Goal: Task Accomplishment & Management: Use online tool/utility

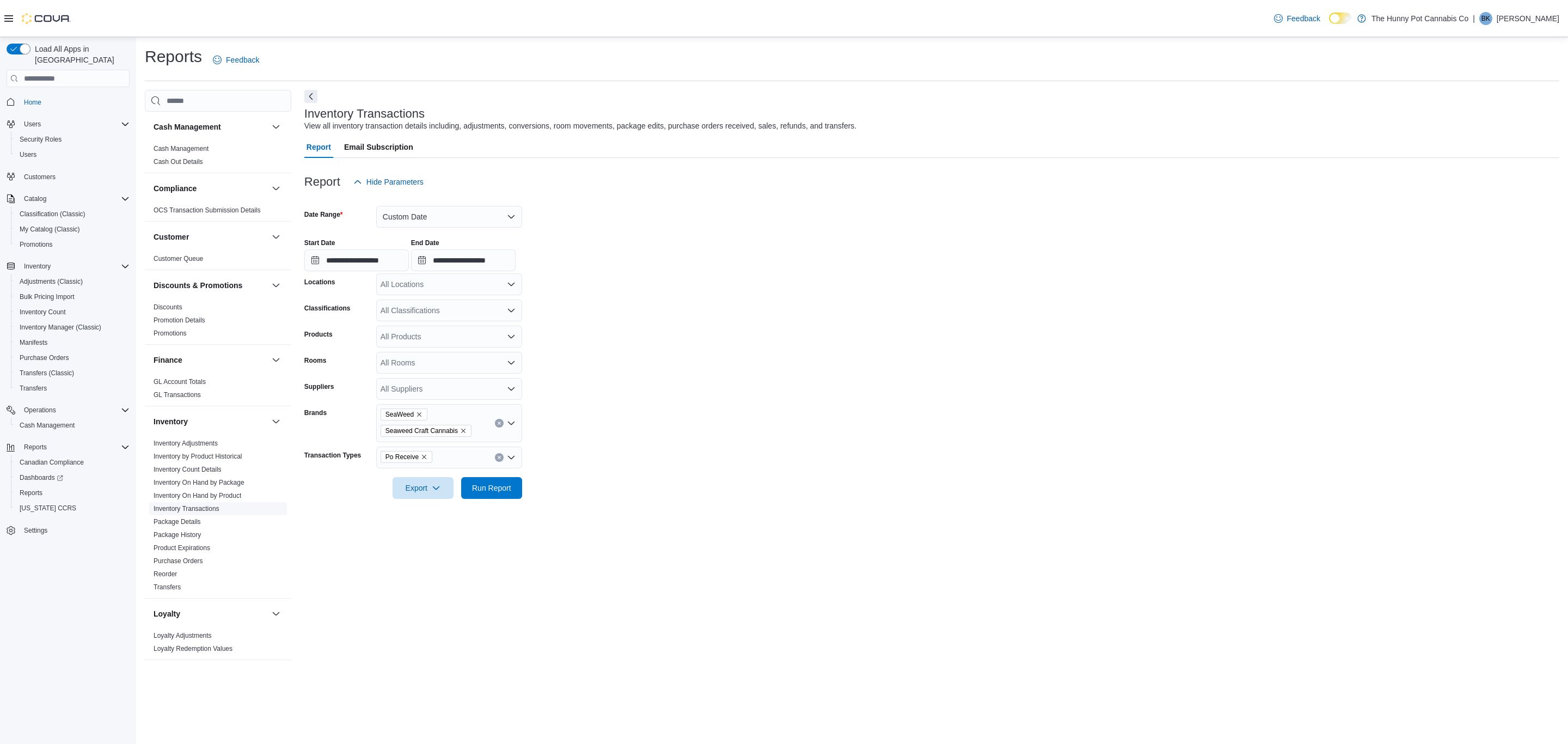
click at [211, 510] on link "Inventory Transactions" at bounding box center [186, 508] width 66 height 8
click at [225, 483] on link "Inventory On Hand by Package" at bounding box center [198, 482] width 91 height 8
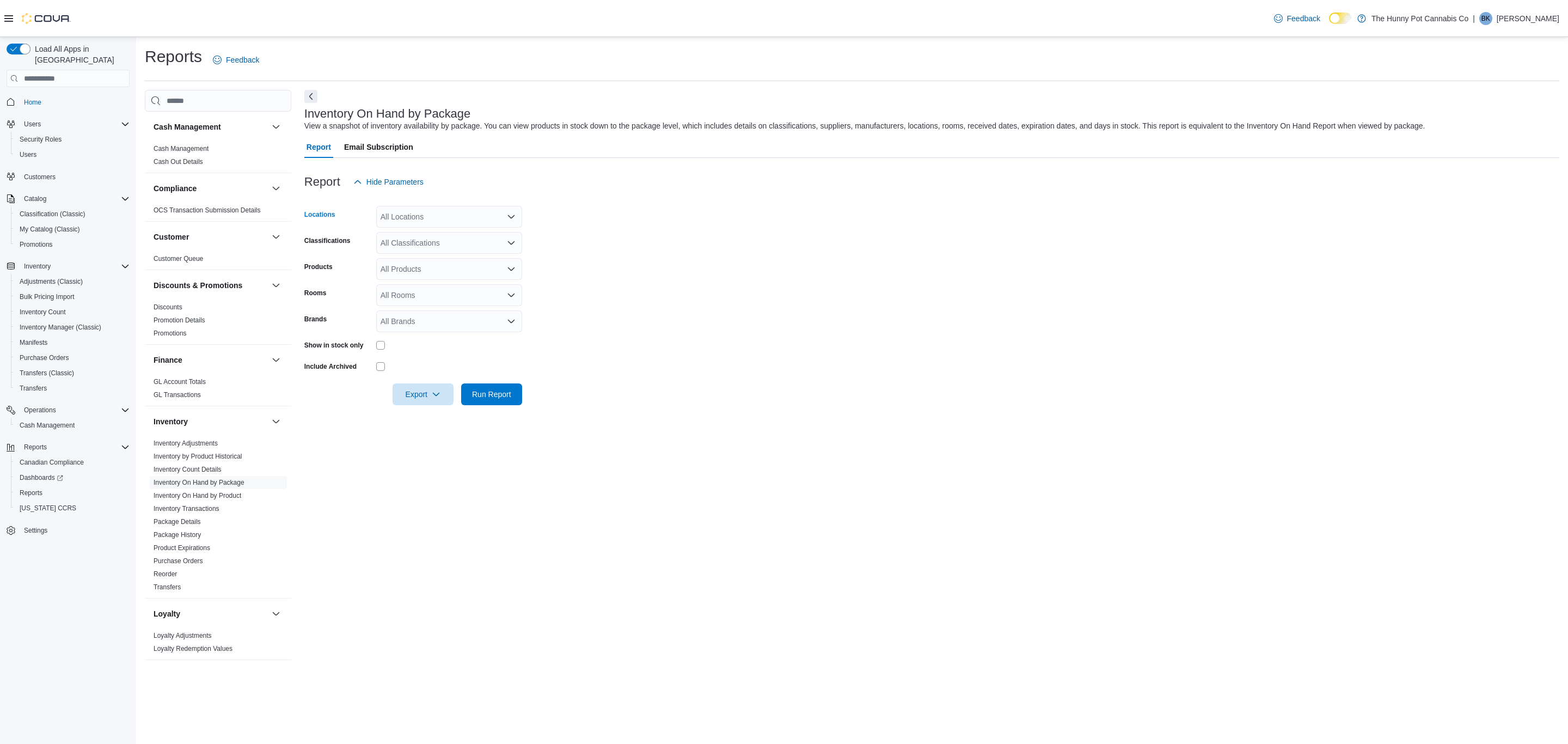
click at [443, 217] on div "All Locations" at bounding box center [449, 217] width 146 height 22
type input "***"
click at [455, 237] on div "[STREET_ADDRESS]" at bounding box center [449, 235] width 133 height 11
click at [632, 288] on form "Locations [STREET_ADDRESS] Selected. [STREET_ADDRESS] Backspace to delete [STRE…" at bounding box center [932, 299] width 1255 height 212
click at [447, 265] on div "All Products" at bounding box center [449, 269] width 146 height 22
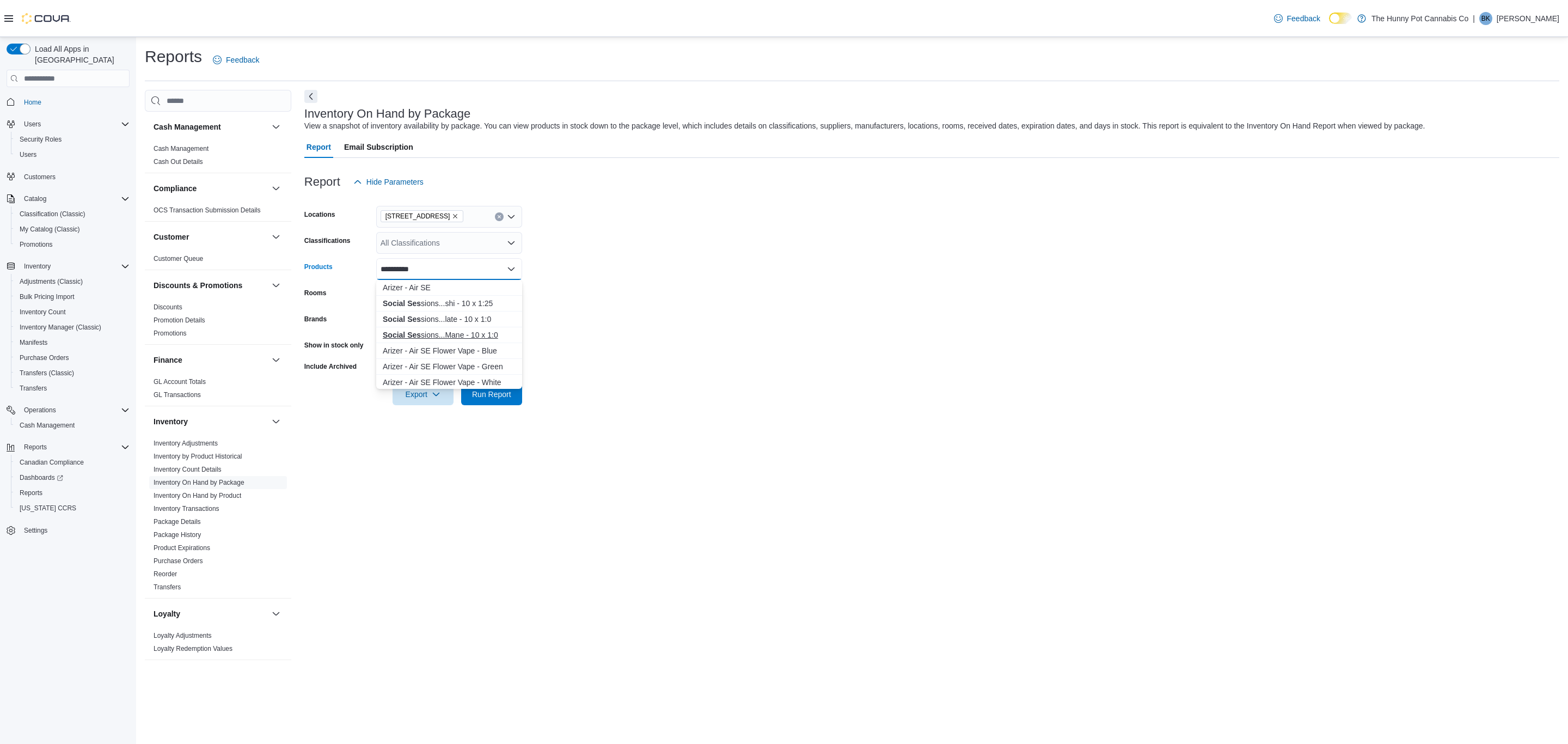
type input "**********"
click at [445, 328] on button "Social Ses sions...Mane - 10 x 1:0" at bounding box center [449, 335] width 146 height 16
click at [596, 337] on form "Locations [STREET_ADDRESS] Classifications All Classifications Products Social …" at bounding box center [932, 299] width 1255 height 212
click at [513, 390] on span "Run Report" at bounding box center [491, 394] width 48 height 22
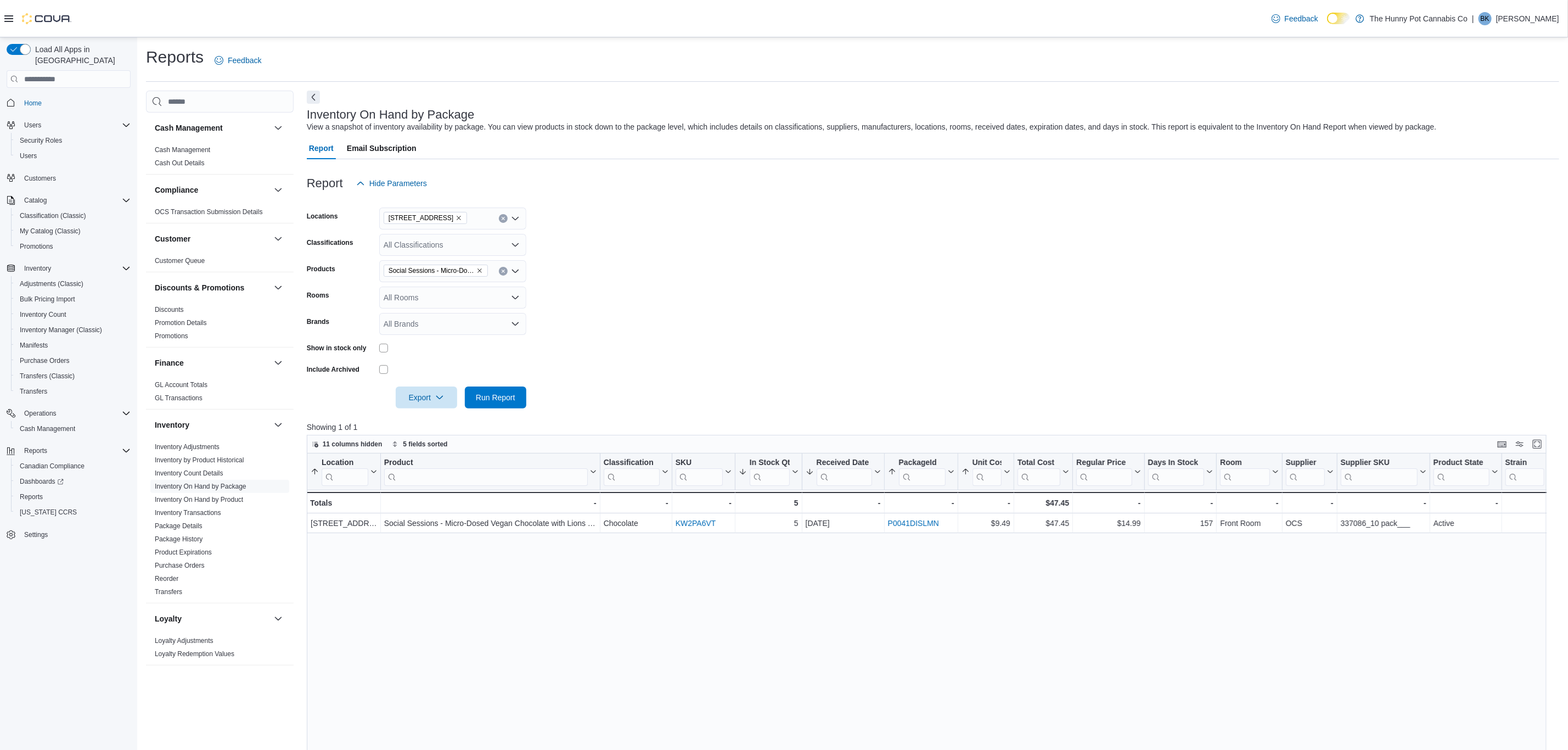
click at [617, 257] on form "Locations [STREET_ADDRESS] Classifications All Classifications Products Social …" at bounding box center [933, 301] width 1253 height 214
click at [622, 257] on form "Locations [STREET_ADDRESS] Classifications All Classifications Products Social …" at bounding box center [933, 301] width 1253 height 214
click at [749, 336] on form "Locations [STREET_ADDRESS] Classifications All Classifications Products Social …" at bounding box center [933, 301] width 1253 height 214
click at [40, 99] on span "Home" at bounding box center [33, 103] width 18 height 9
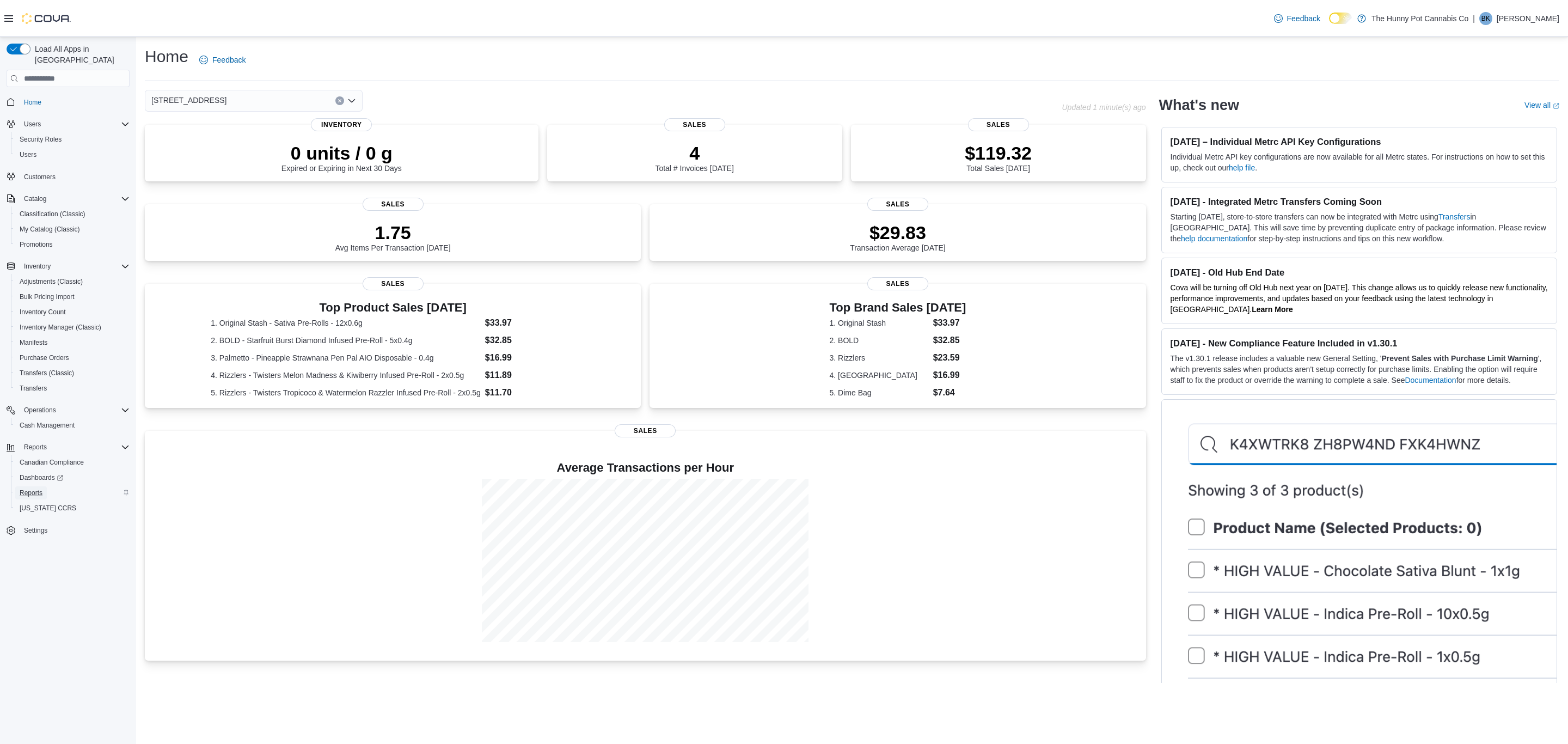
click at [24, 487] on span "Reports" at bounding box center [31, 493] width 23 height 13
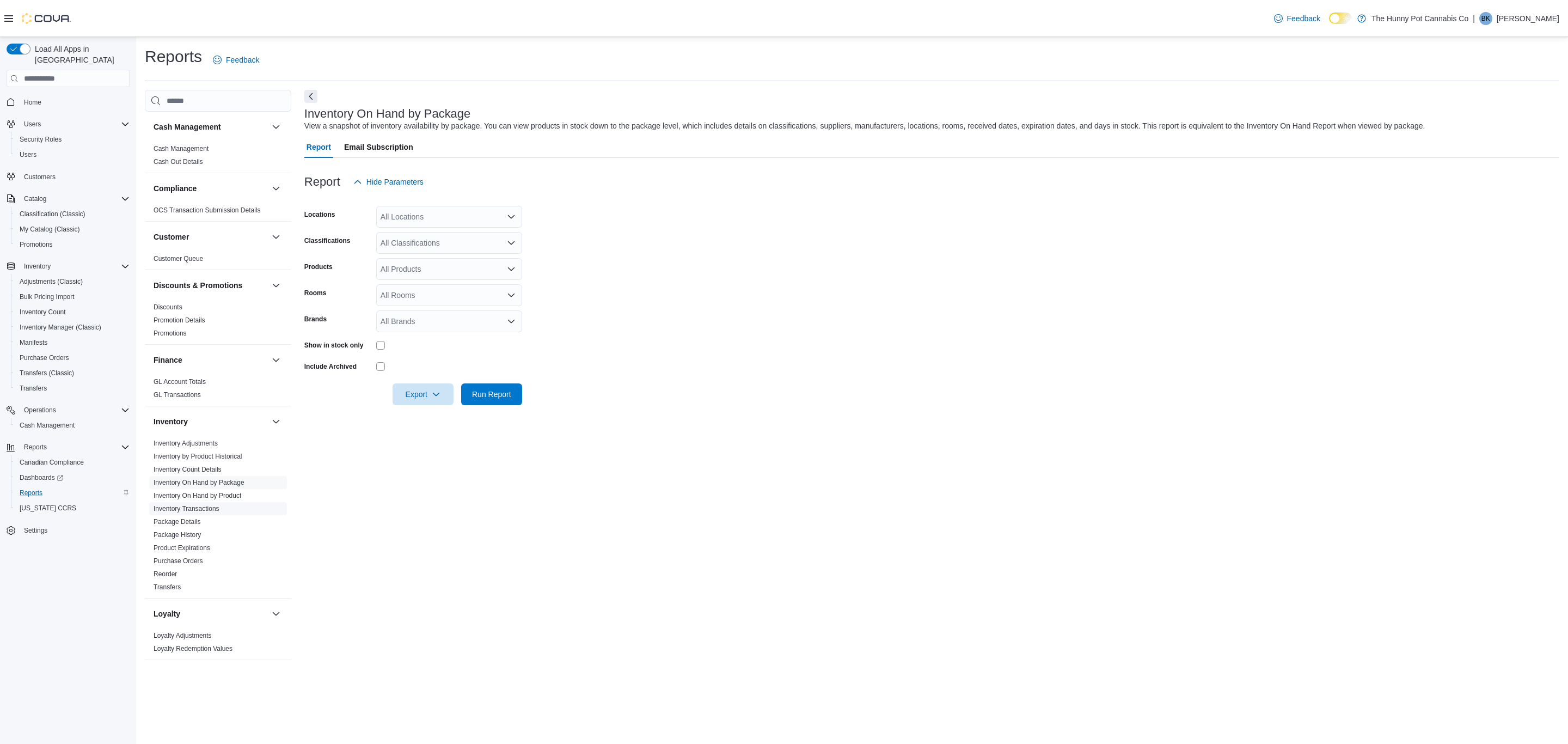
click at [206, 507] on link "Inventory Transactions" at bounding box center [186, 508] width 66 height 8
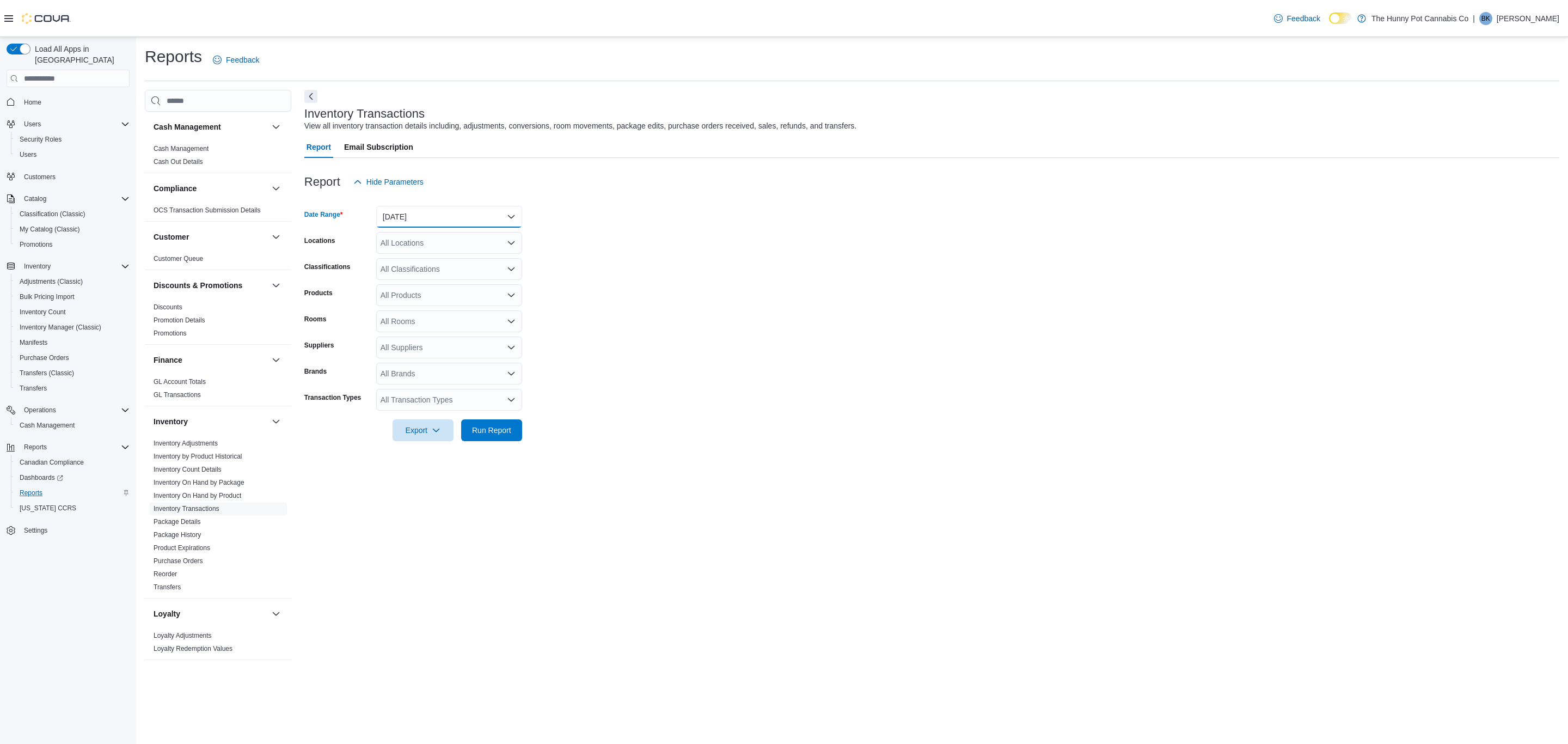
click at [418, 216] on button "[DATE]" at bounding box center [449, 217] width 146 height 22
click at [427, 381] on span "Year To Date" at bounding box center [456, 380] width 124 height 13
click at [453, 244] on div "All Locations" at bounding box center [449, 243] width 146 height 22
type input "**"
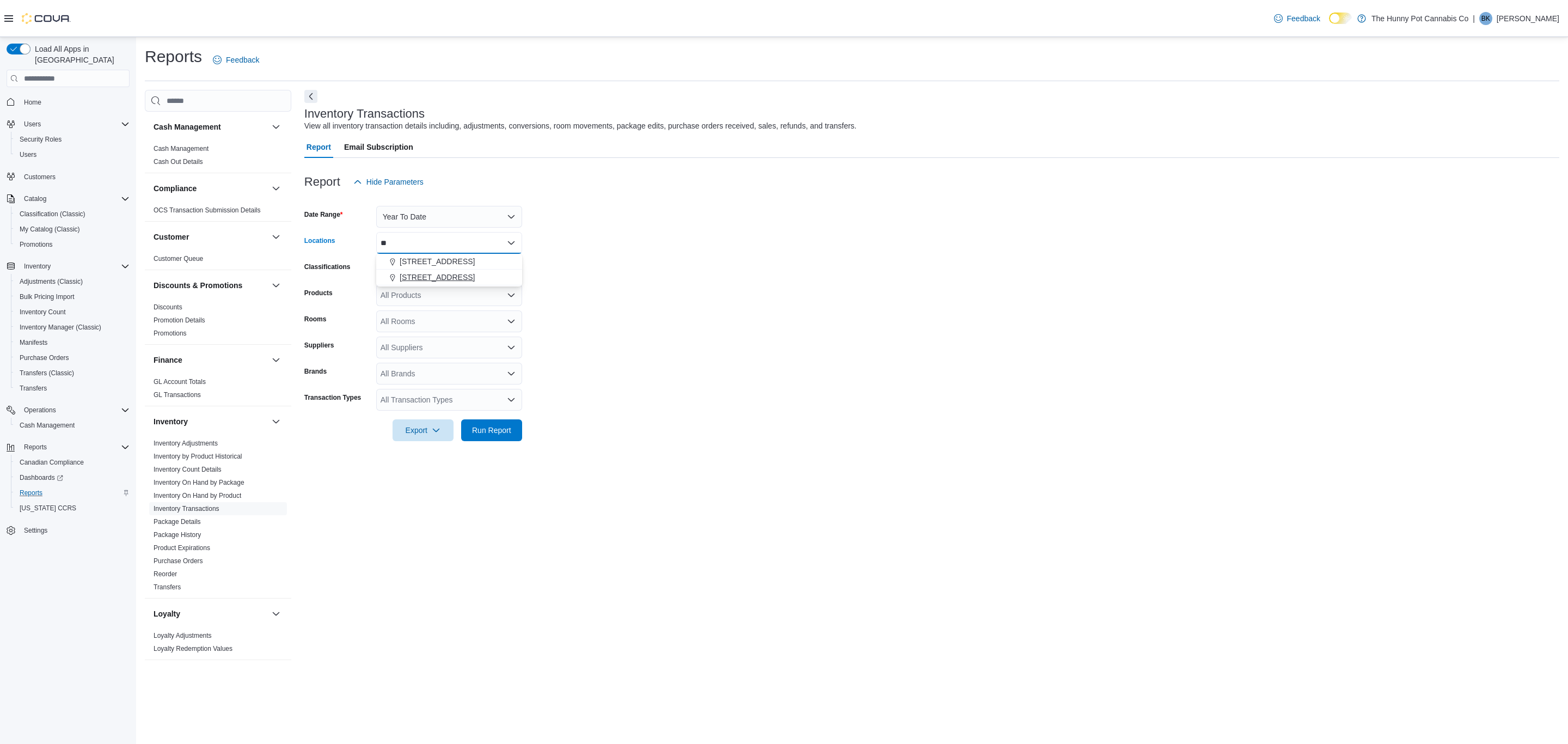
click at [441, 276] on span "[STREET_ADDRESS]" at bounding box center [437, 277] width 75 height 11
click at [678, 332] on form "Date Range Year To Date Locations [STREET_ADDRESS] Classifications All Classifi…" at bounding box center [932, 317] width 1255 height 248
click at [462, 298] on div "All Products" at bounding box center [449, 295] width 146 height 22
type input "**********"
click at [458, 345] on div "Social Sess ions...Mane - 10 x 1:0" at bounding box center [449, 345] width 133 height 11
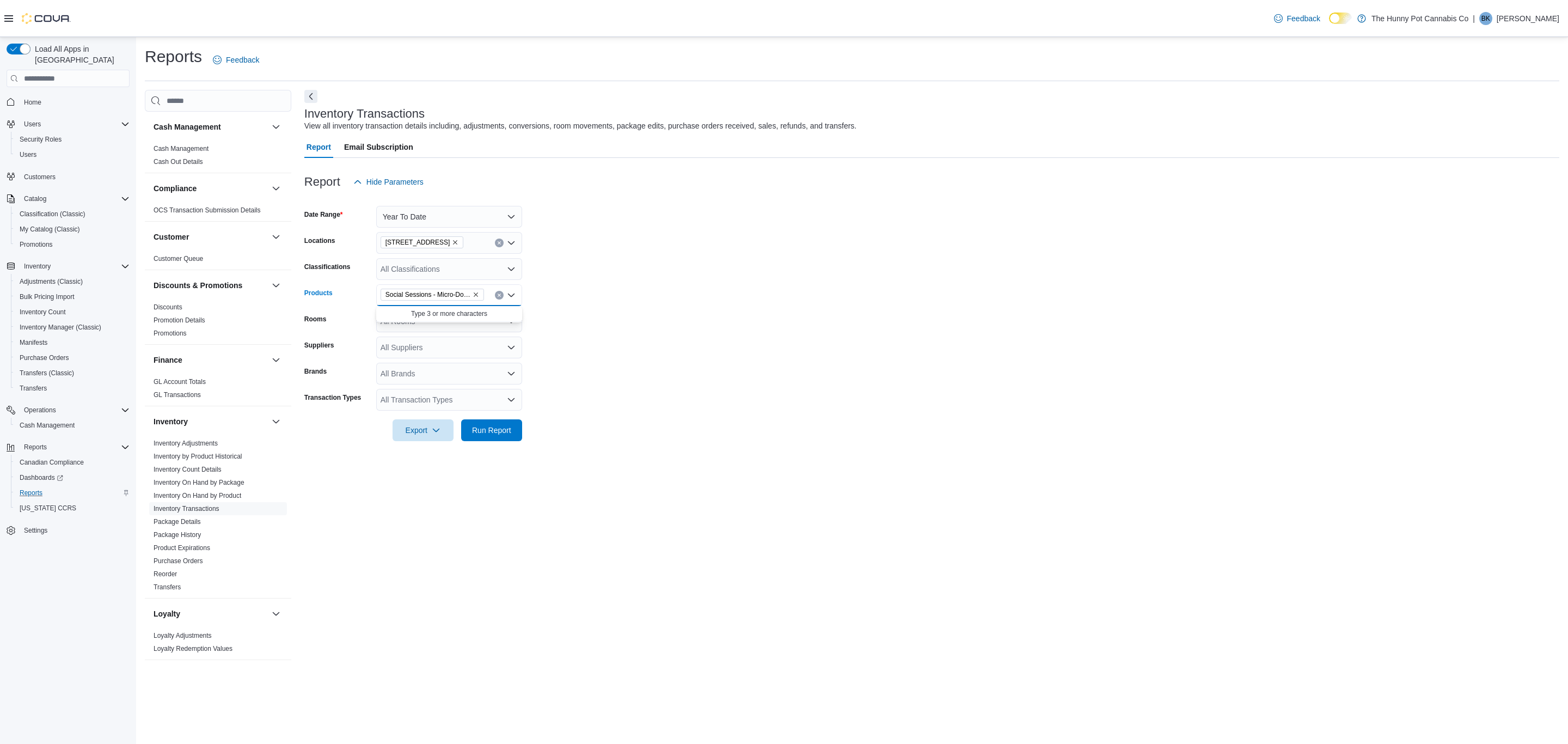
click at [553, 385] on form "Date Range Year To Date Locations [STREET_ADDRESS] Classifications All Classifi…" at bounding box center [932, 317] width 1255 height 248
click at [502, 445] on div at bounding box center [932, 447] width 1255 height 13
click at [503, 438] on span "Run Report" at bounding box center [491, 430] width 48 height 22
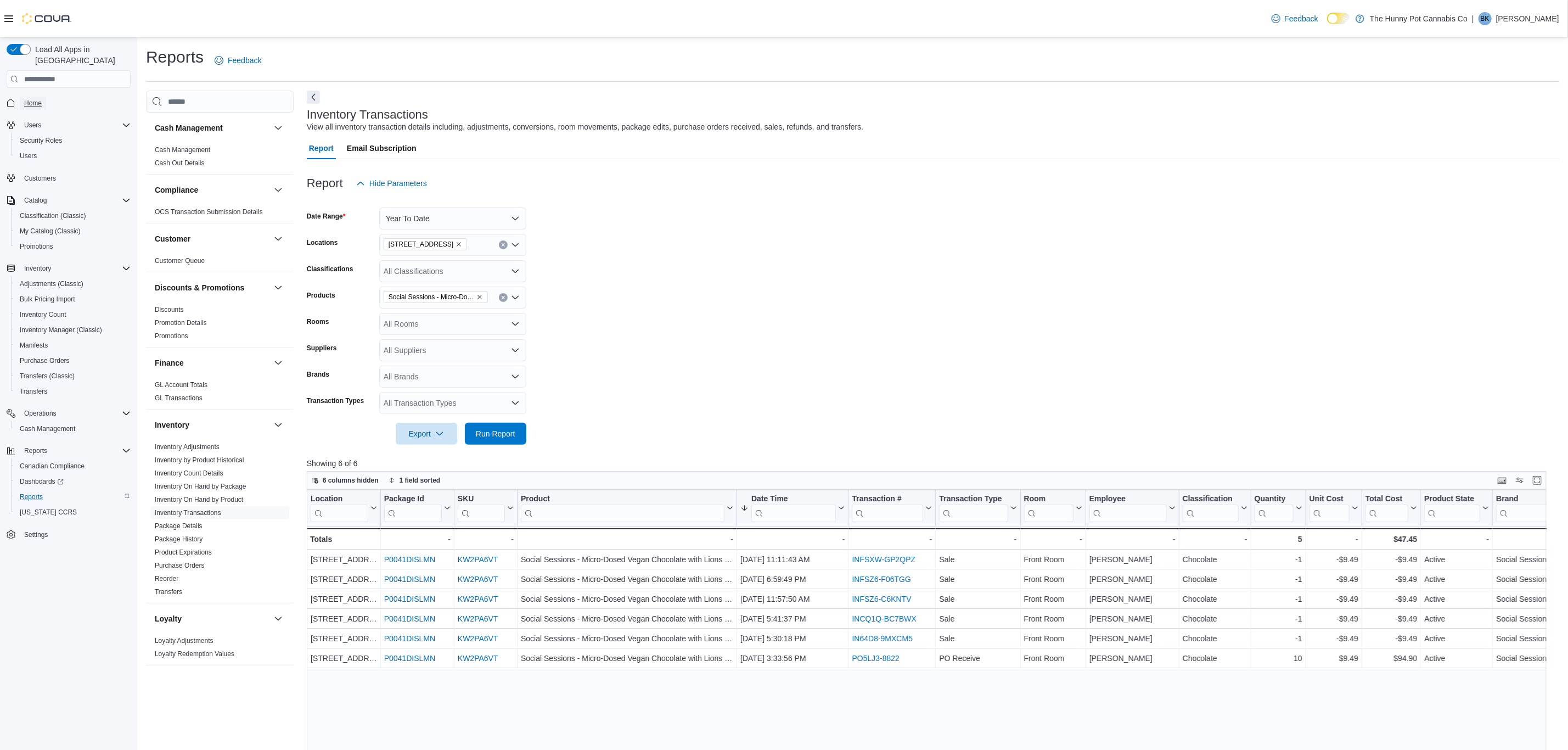
click at [37, 99] on span "Home" at bounding box center [33, 103] width 18 height 9
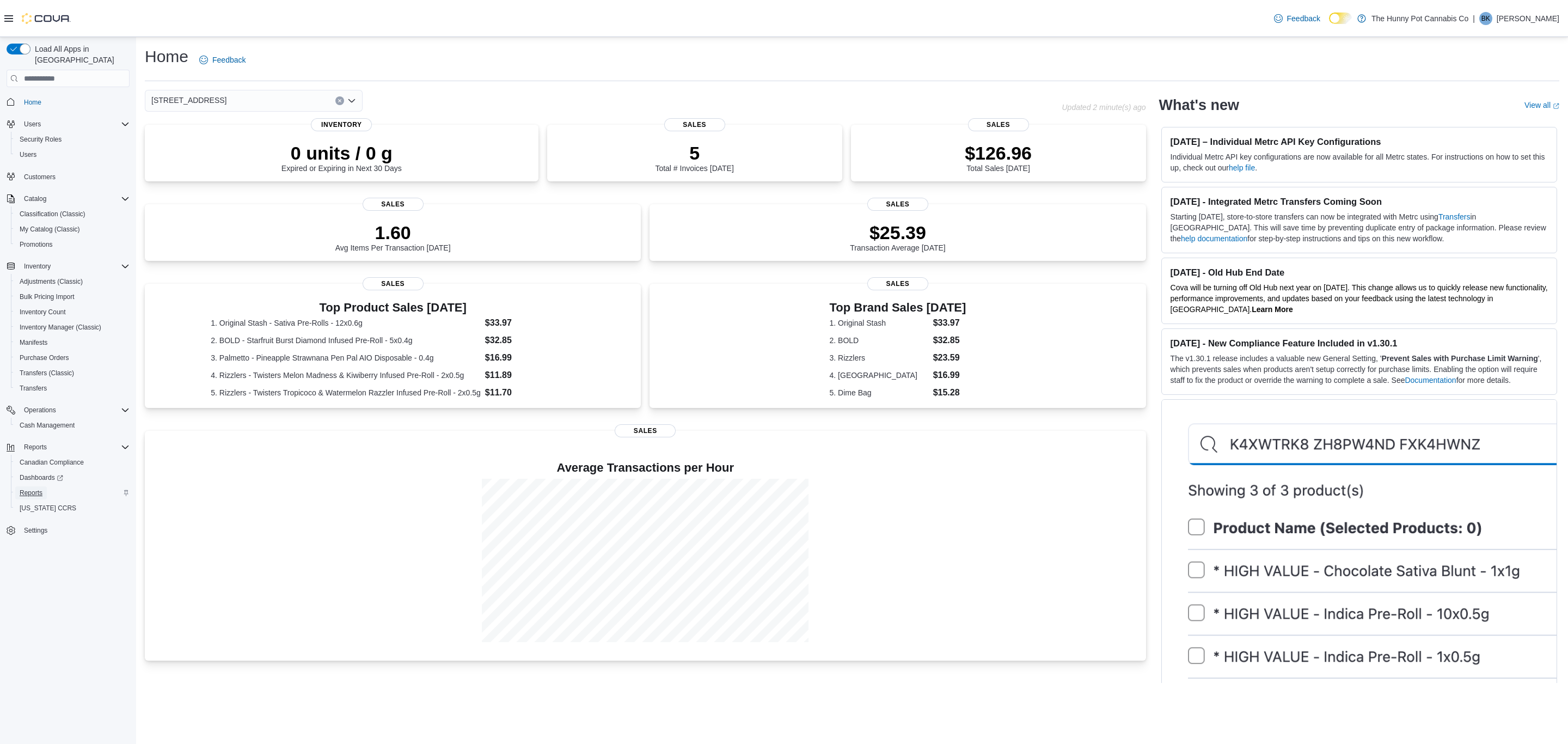
click at [37, 488] on span "Reports" at bounding box center [31, 493] width 23 height 9
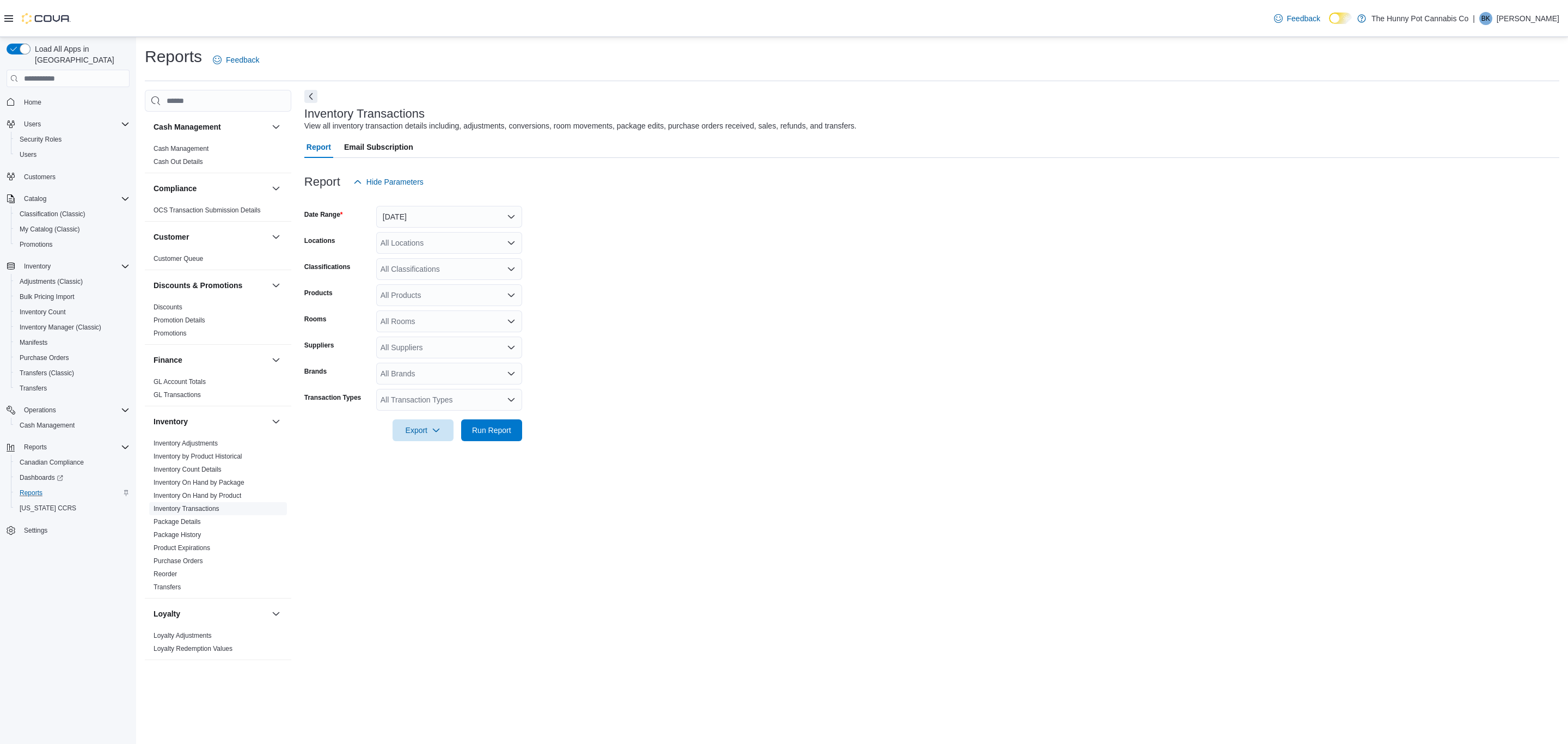
click at [214, 510] on link "Inventory Transactions" at bounding box center [186, 508] width 66 height 8
click at [419, 213] on button "[DATE]" at bounding box center [449, 217] width 146 height 22
click at [423, 345] on span "Last 14 Days" at bounding box center [456, 347] width 124 height 13
click at [410, 245] on div "All Locations" at bounding box center [449, 243] width 146 height 22
type input "***"
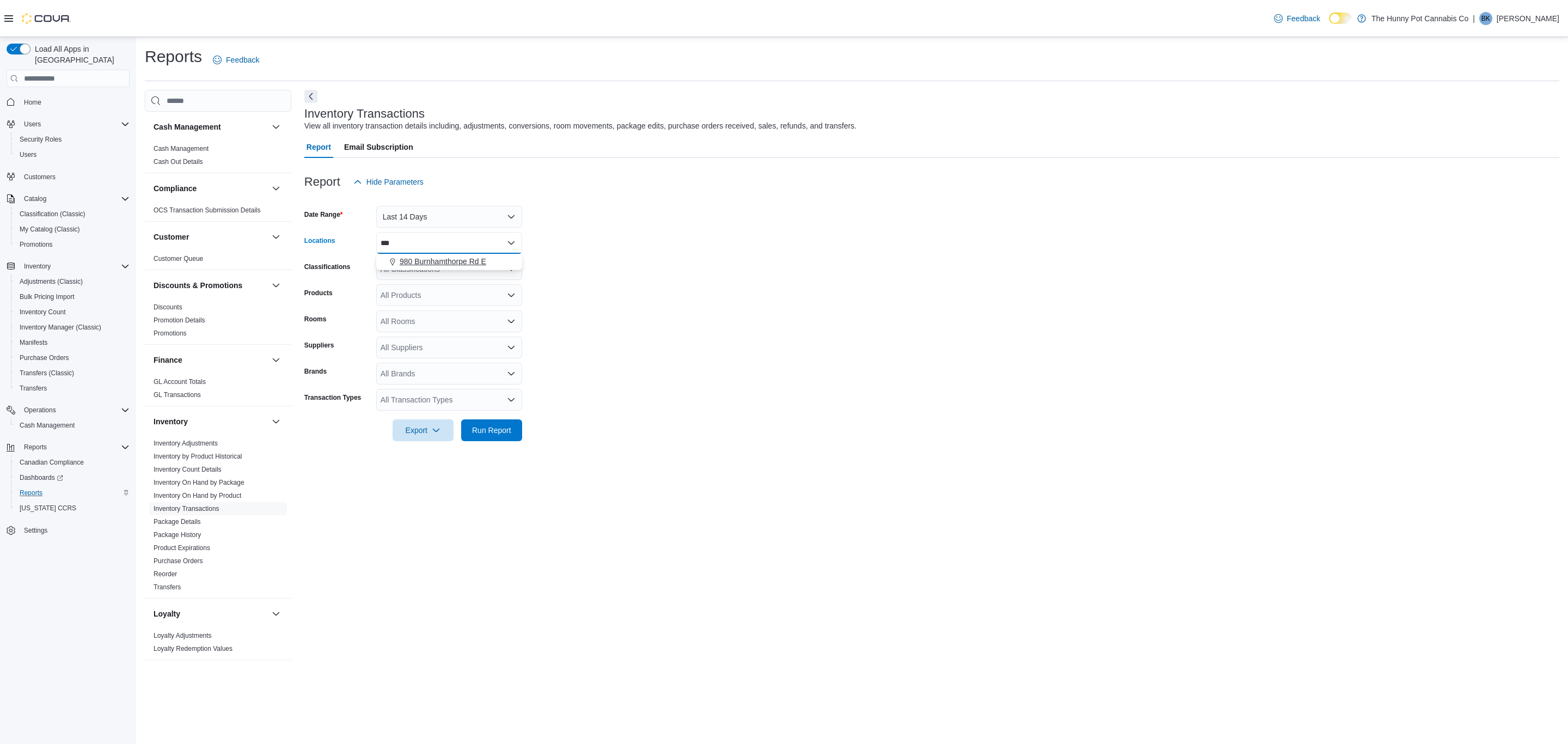
click at [420, 264] on span "980 Burnhamthorpe Rd E" at bounding box center [443, 261] width 86 height 11
click at [707, 369] on form "Date Range Last 14 Days Locations [STREET_ADDRESS] Combo box. Selected. [STREET…" at bounding box center [932, 317] width 1255 height 248
click at [430, 298] on div "All Products" at bounding box center [449, 295] width 146 height 22
paste input "**********"
type input "**********"
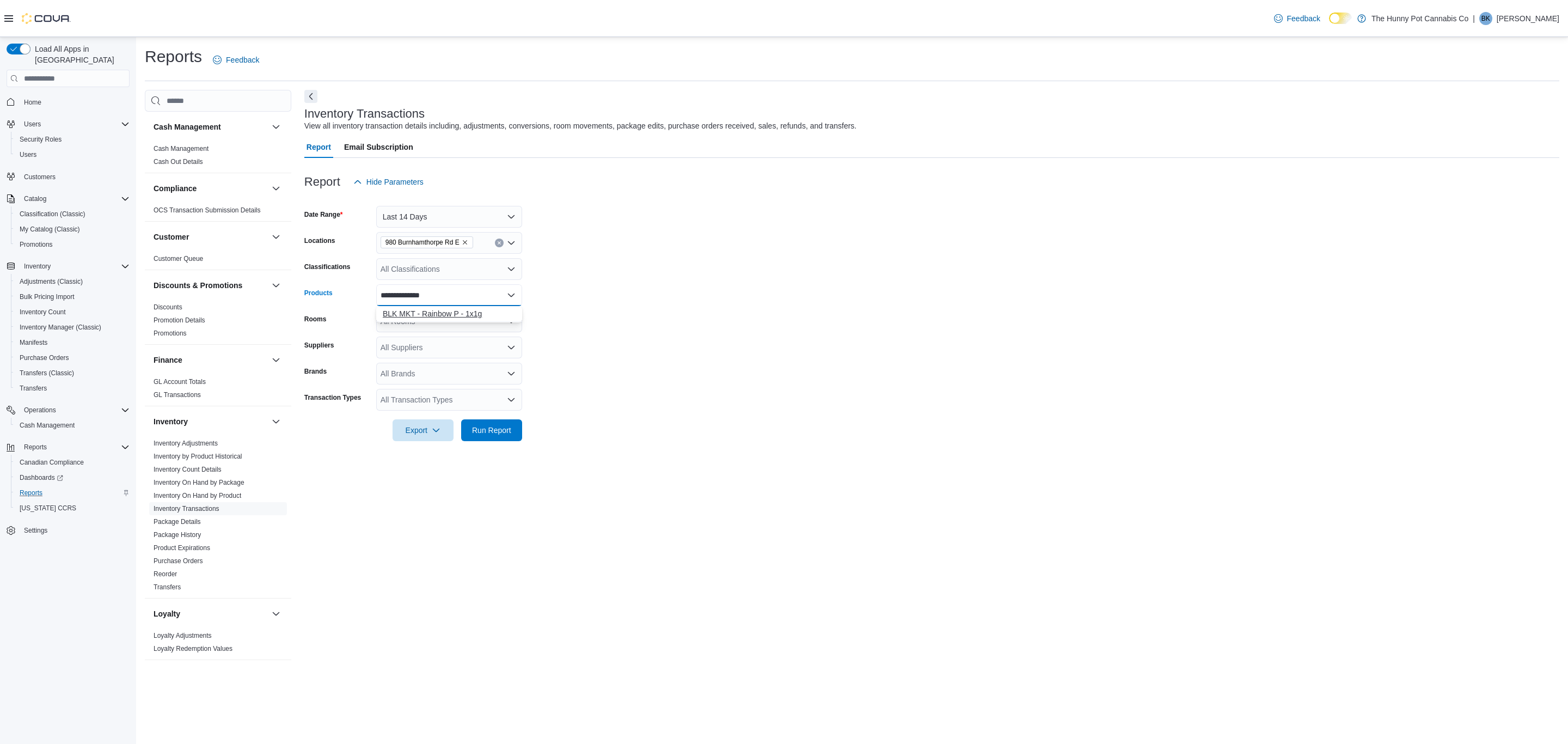
click at [458, 312] on div "BLK MKT - Rainbow P - 1x1g" at bounding box center [449, 314] width 133 height 11
click at [601, 342] on form "Date Range Last 14 Days Locations [STREET_ADDRESS] E Classifications All Classi…" at bounding box center [932, 317] width 1255 height 248
click at [500, 430] on span "Run Report" at bounding box center [491, 430] width 39 height 11
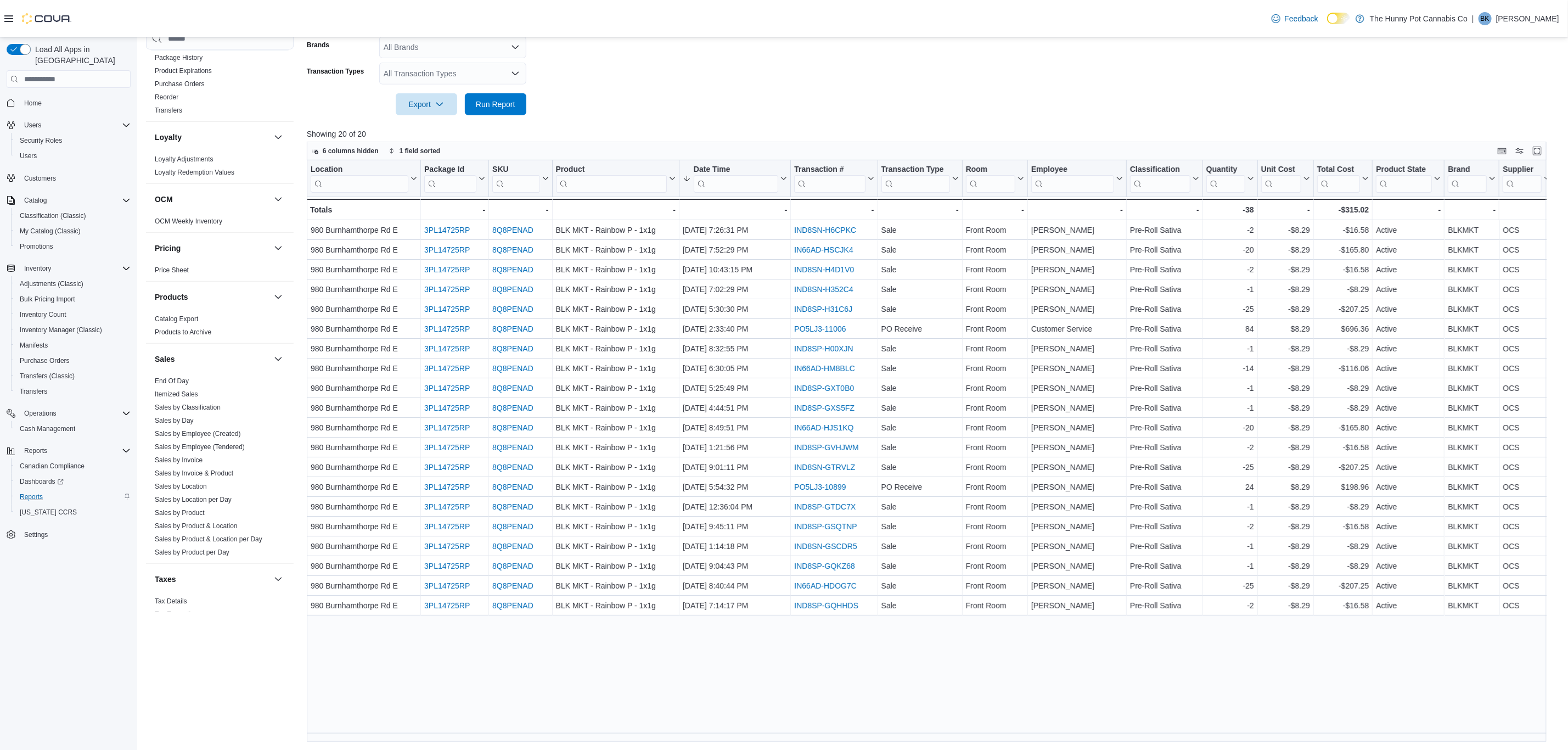
scroll to position [446, 0]
click at [193, 434] on link "Sales by Invoice" at bounding box center [179, 435] width 48 height 8
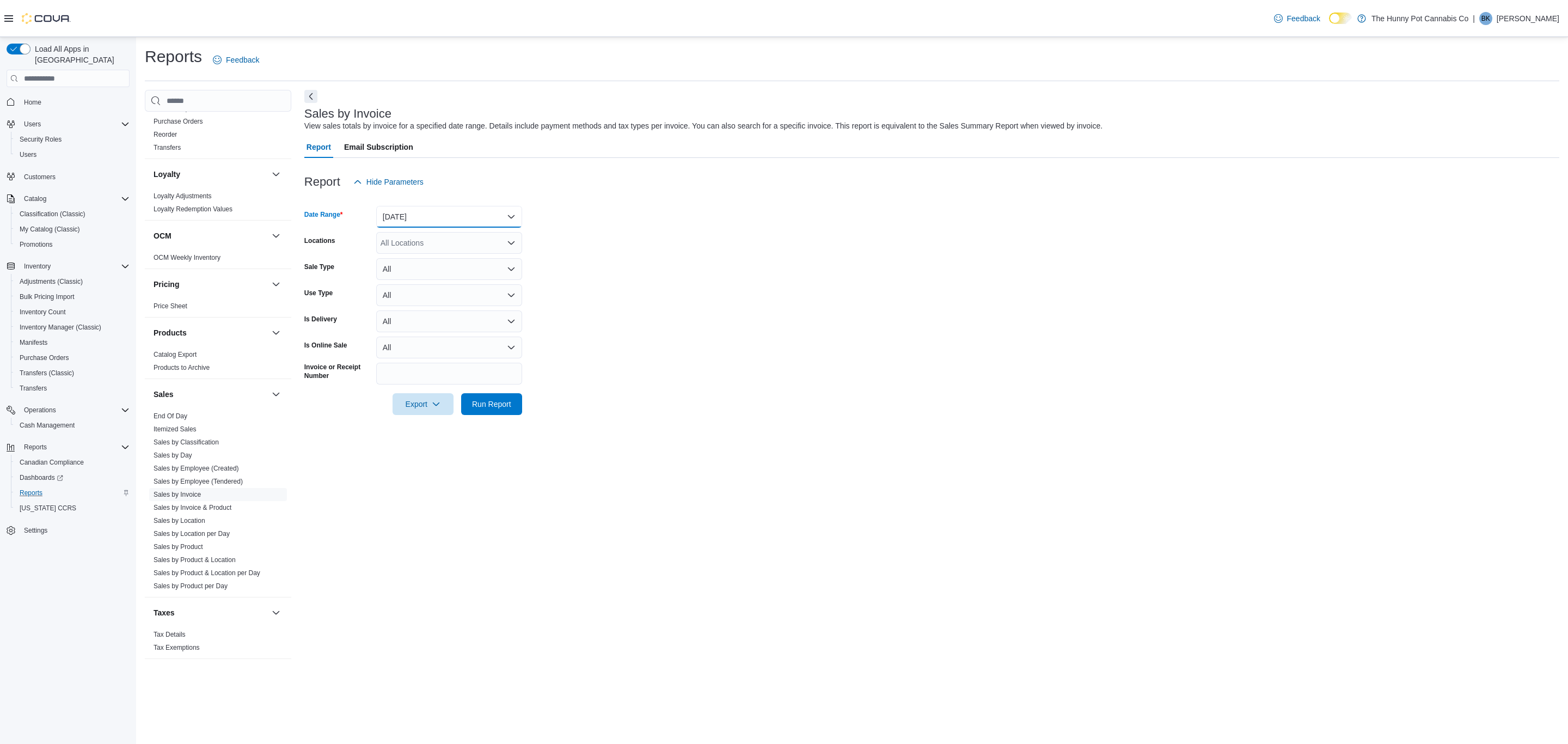
click at [450, 219] on button "[DATE]" at bounding box center [449, 217] width 146 height 22
click at [433, 352] on span "Last 14 Days" at bounding box center [456, 347] width 124 height 13
click at [662, 335] on form "Date Range Last 14 Days Locations All Locations Sale Type All Use Type All Is D…" at bounding box center [932, 304] width 1255 height 222
click at [213, 507] on link "Sales by Invoice & Product" at bounding box center [192, 507] width 78 height 8
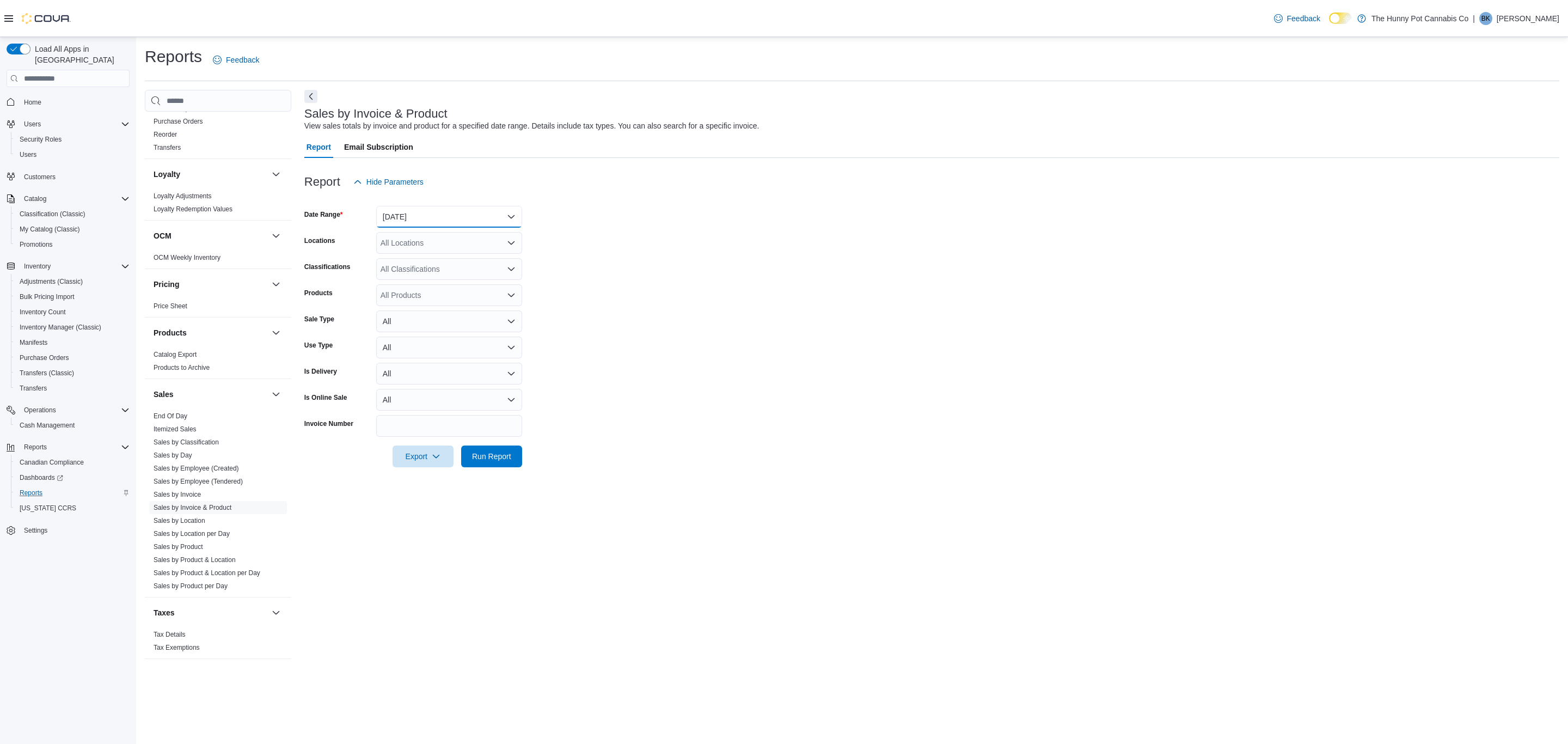
click at [426, 225] on button "[DATE]" at bounding box center [449, 217] width 146 height 22
click at [425, 342] on span "Last 14 Days" at bounding box center [456, 347] width 124 height 13
click at [443, 240] on div "All Locations" at bounding box center [449, 243] width 146 height 22
type input "***"
click at [453, 261] on span "980 Burnhamthorpe Rd E" at bounding box center [443, 261] width 86 height 11
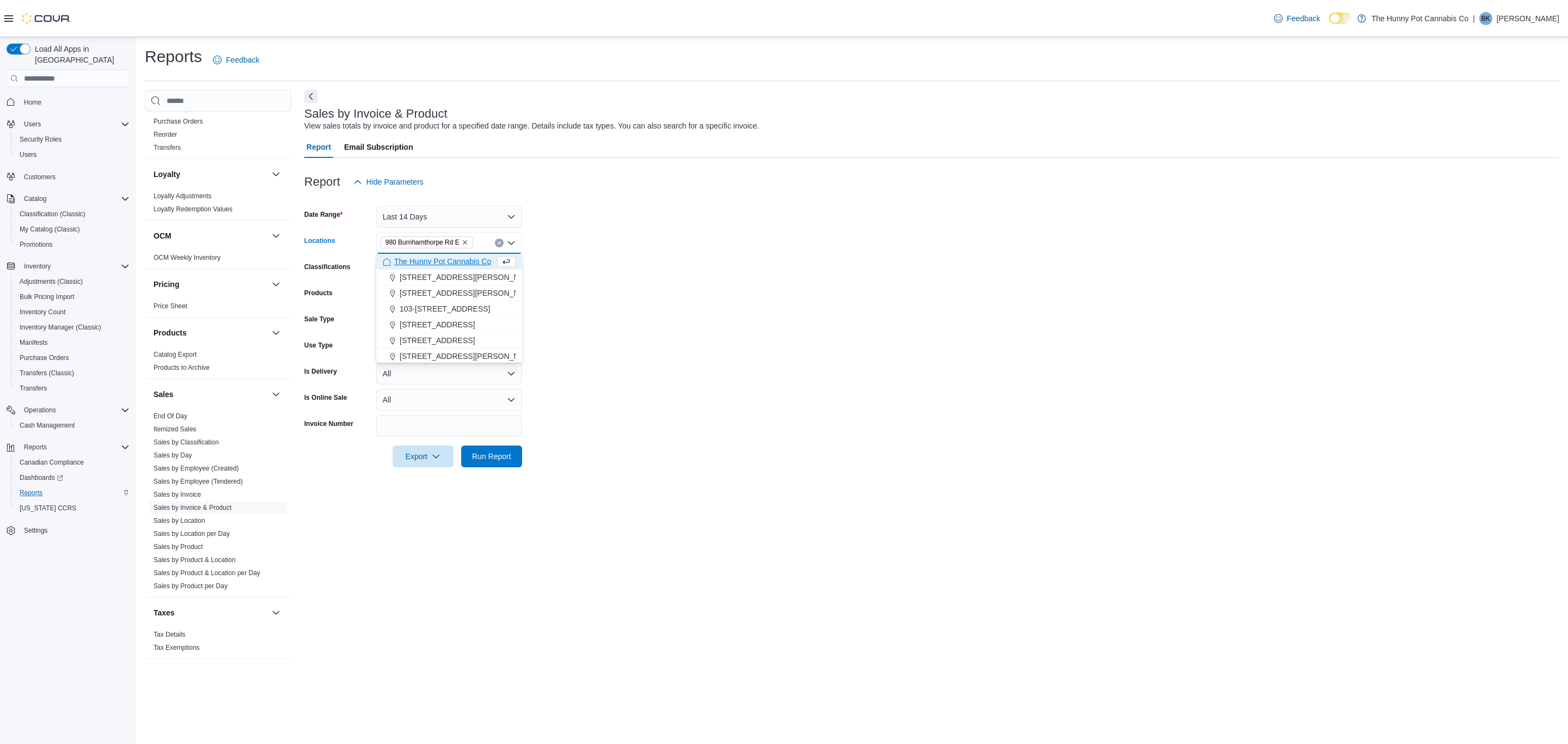
click at [682, 314] on form "Date Range Last 14 Days Locations [STREET_ADDRESS] Combo box. Selected. [STREET…" at bounding box center [932, 330] width 1255 height 275
click at [456, 296] on div "All Products" at bounding box center [449, 295] width 146 height 22
paste input "**********"
type input "**********"
click at [452, 311] on div "BLK MKT - Rainbow P - 1x1g" at bounding box center [449, 314] width 133 height 11
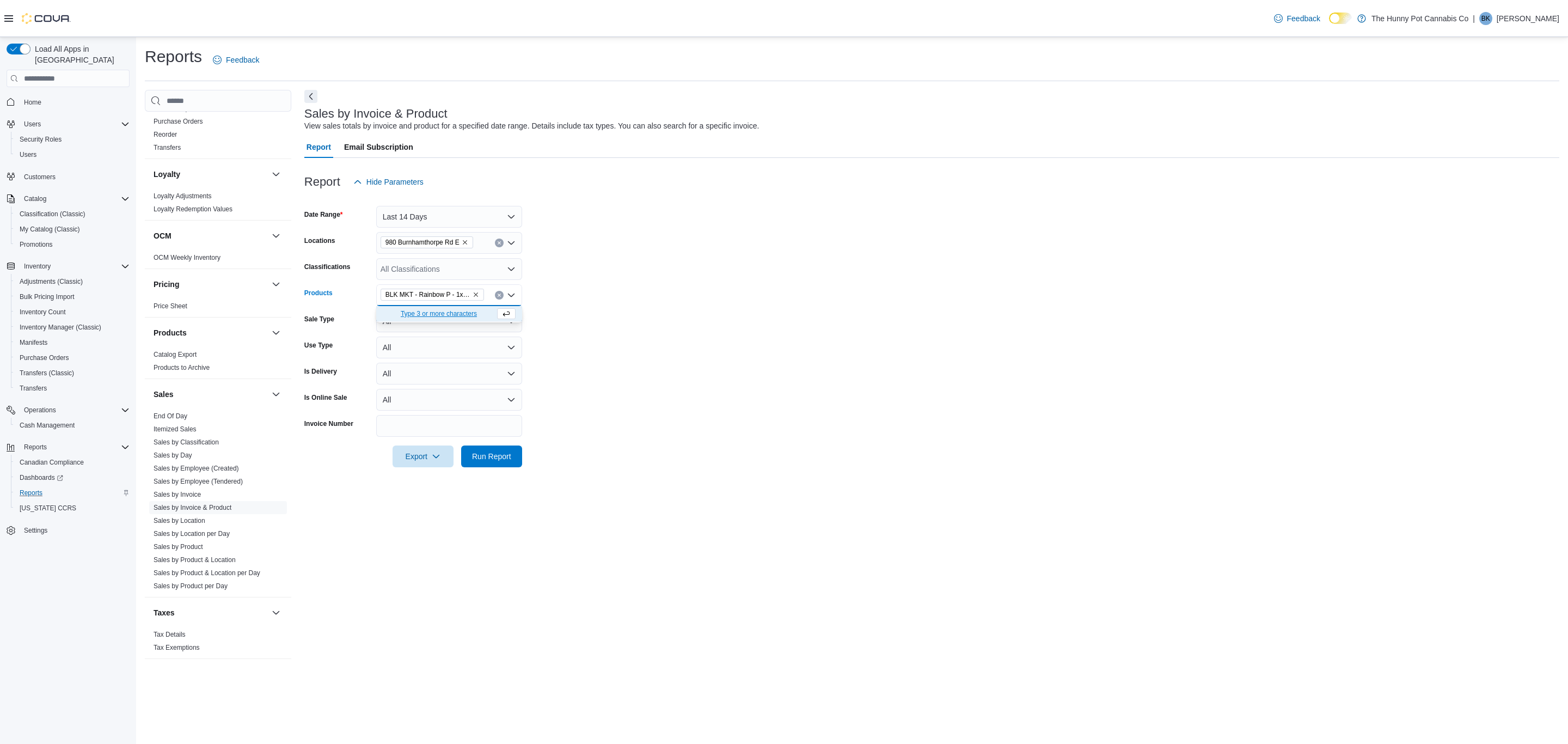
click at [621, 317] on form "Date Range Last 14 Days Locations [STREET_ADDRESS] E Classifications All Classi…" at bounding box center [932, 330] width 1255 height 275
click at [508, 450] on span "Run Report" at bounding box center [491, 456] width 48 height 22
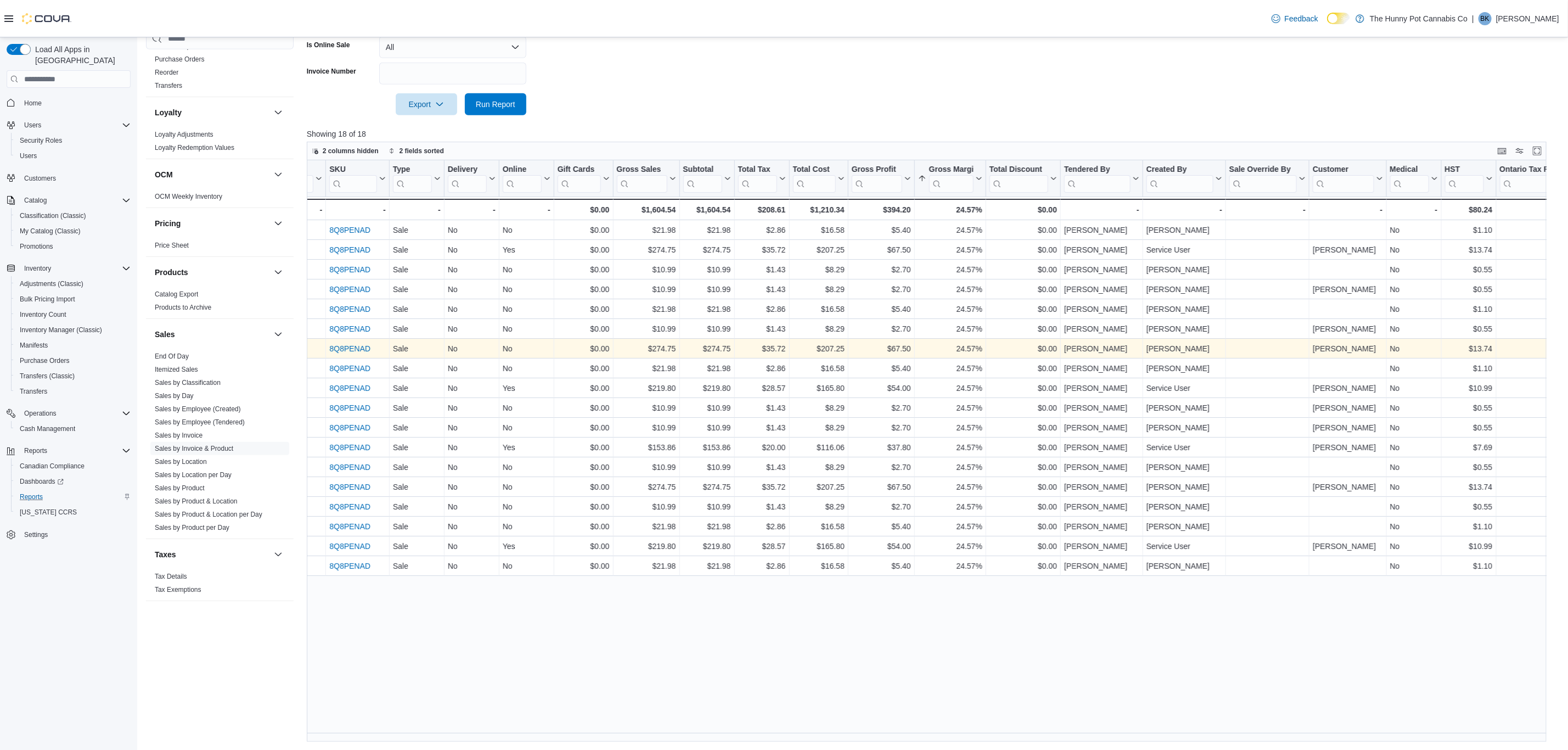
scroll to position [0, 649]
